Goal: Check status

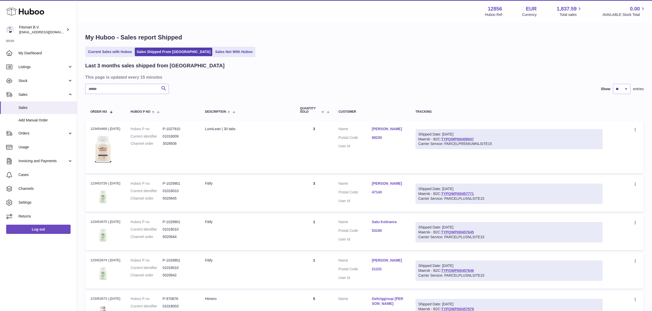
click at [284, 51] on div "Current Sales with Huboo Sales Shipped From [GEOGRAPHIC_DATA] Sales Not With Hu…" at bounding box center [364, 52] width 558 height 11
click at [108, 86] on input "text" at bounding box center [127, 89] width 84 height 10
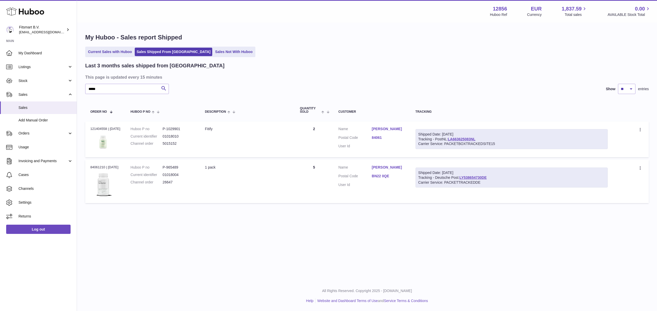
click at [171, 143] on dd "5015152" at bounding box center [179, 143] width 32 height 5
copy dd "5015152"
click at [98, 127] on div "Order no 121404558 | [DATE]" at bounding box center [105, 129] width 30 height 5
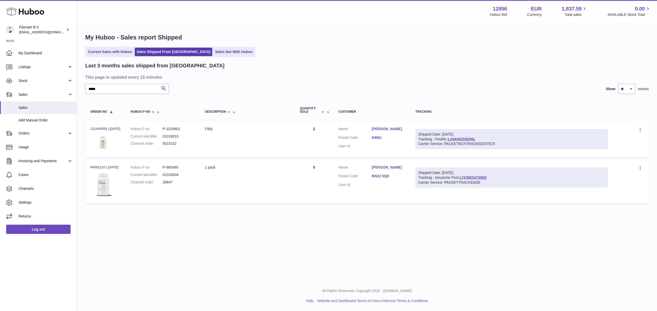
copy div "121404558"
click at [97, 87] on input "*****" at bounding box center [127, 89] width 84 height 10
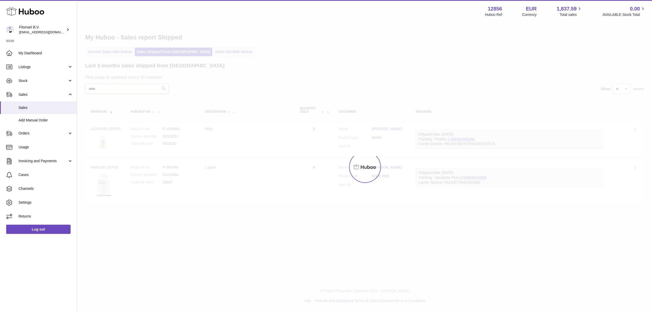
type input "*****"
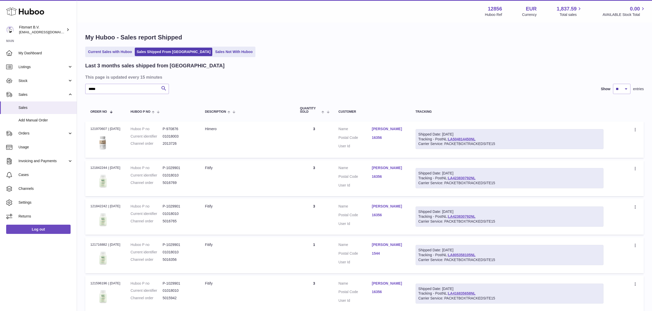
click at [171, 221] on dd "5016765" at bounding box center [179, 221] width 32 height 5
copy dd "5016765"
click at [171, 181] on dd "5016769" at bounding box center [179, 183] width 32 height 5
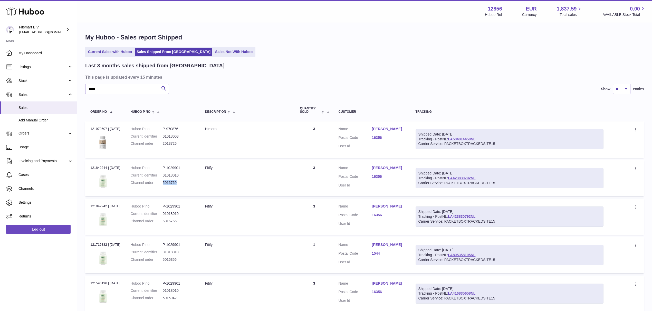
copy dd "5016769"
click at [99, 167] on div "Order no 121842244 | [DATE]" at bounding box center [105, 168] width 30 height 5
copy div "121842244"
